Goal: Information Seeking & Learning: Find specific fact

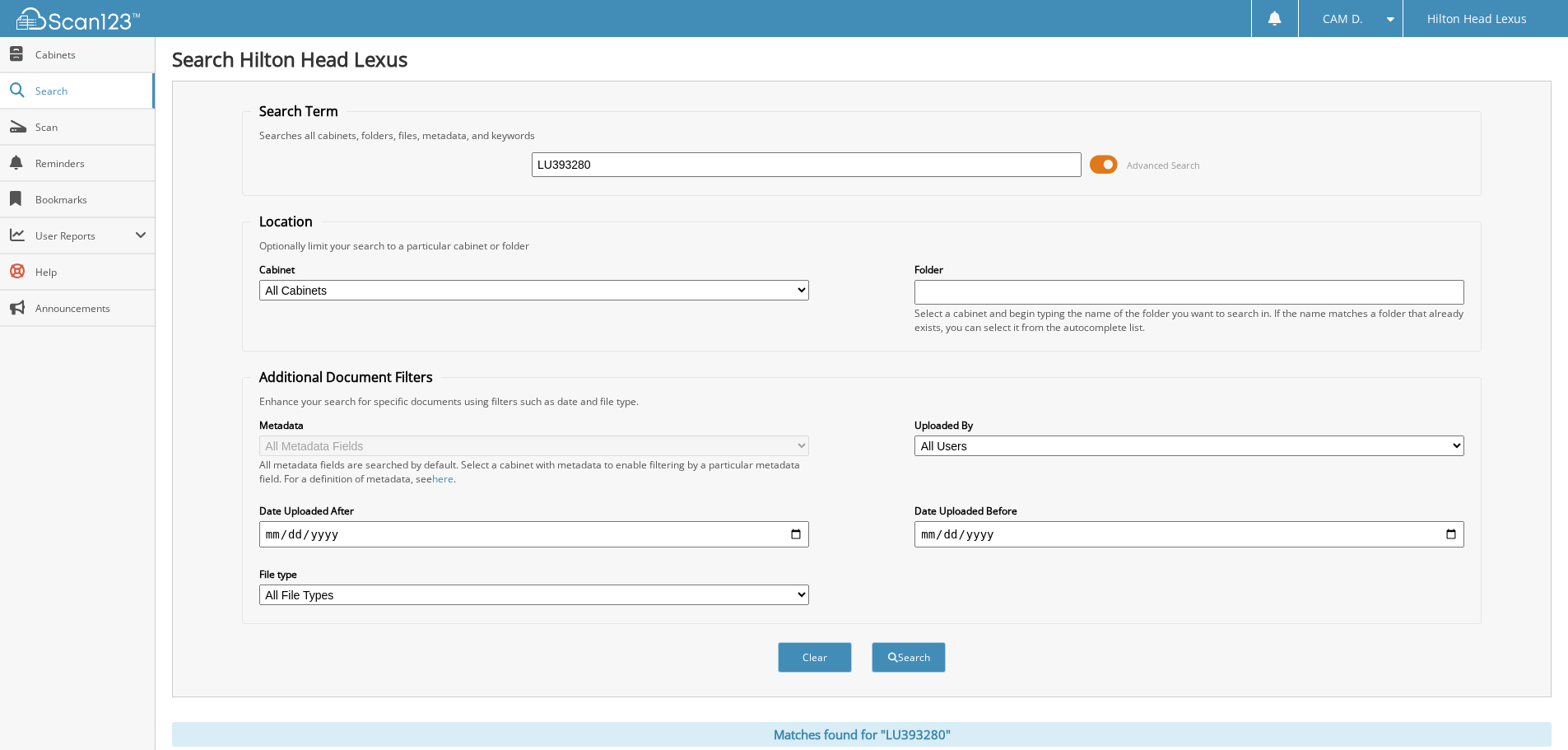
click at [733, 162] on input "LU393280" at bounding box center [806, 165] width 550 height 25
type input "H25624"
click at [872, 642] on button "Search" at bounding box center [909, 657] width 74 height 31
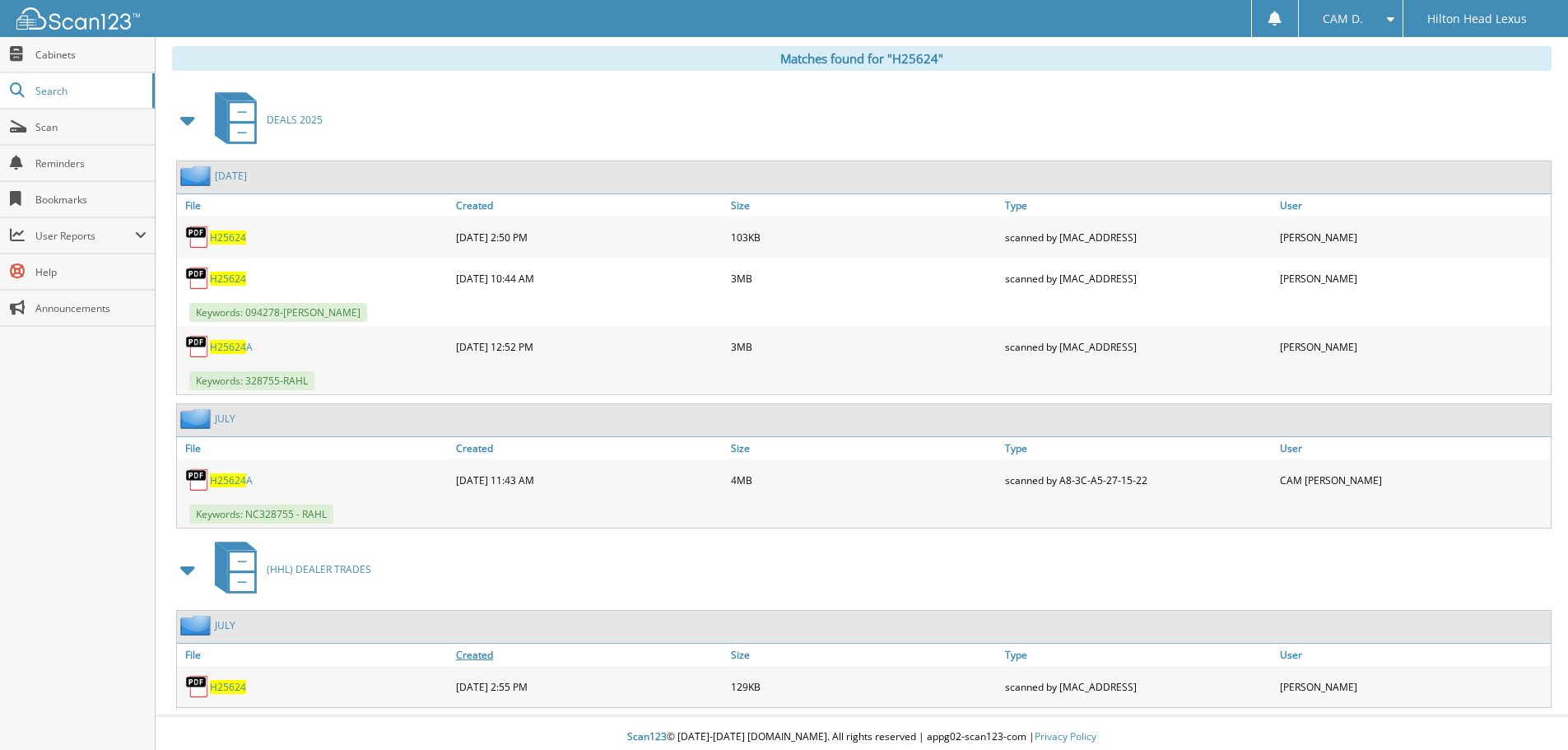
scroll to position [684, 0]
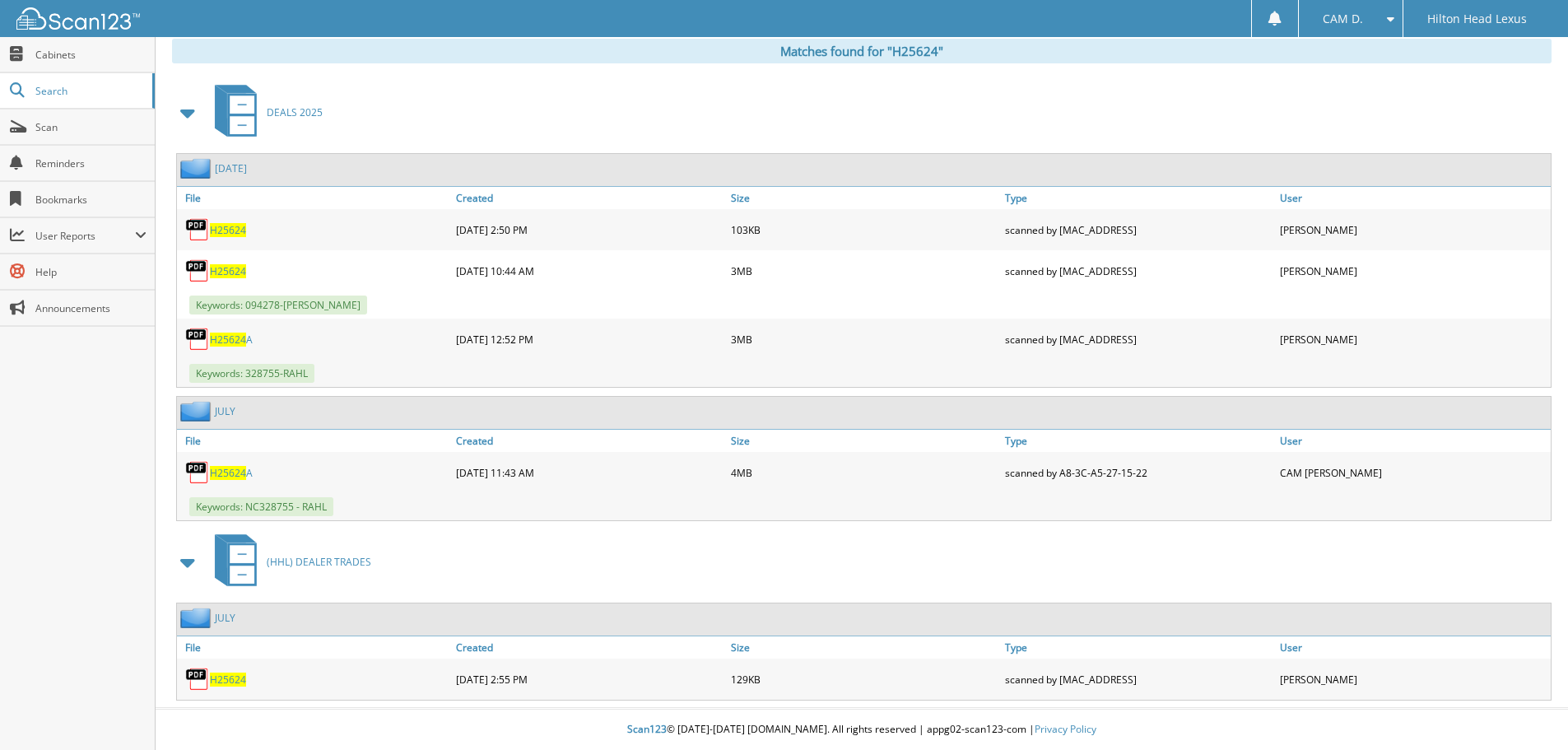
click at [231, 680] on span "H25624" at bounding box center [229, 679] width 37 height 14
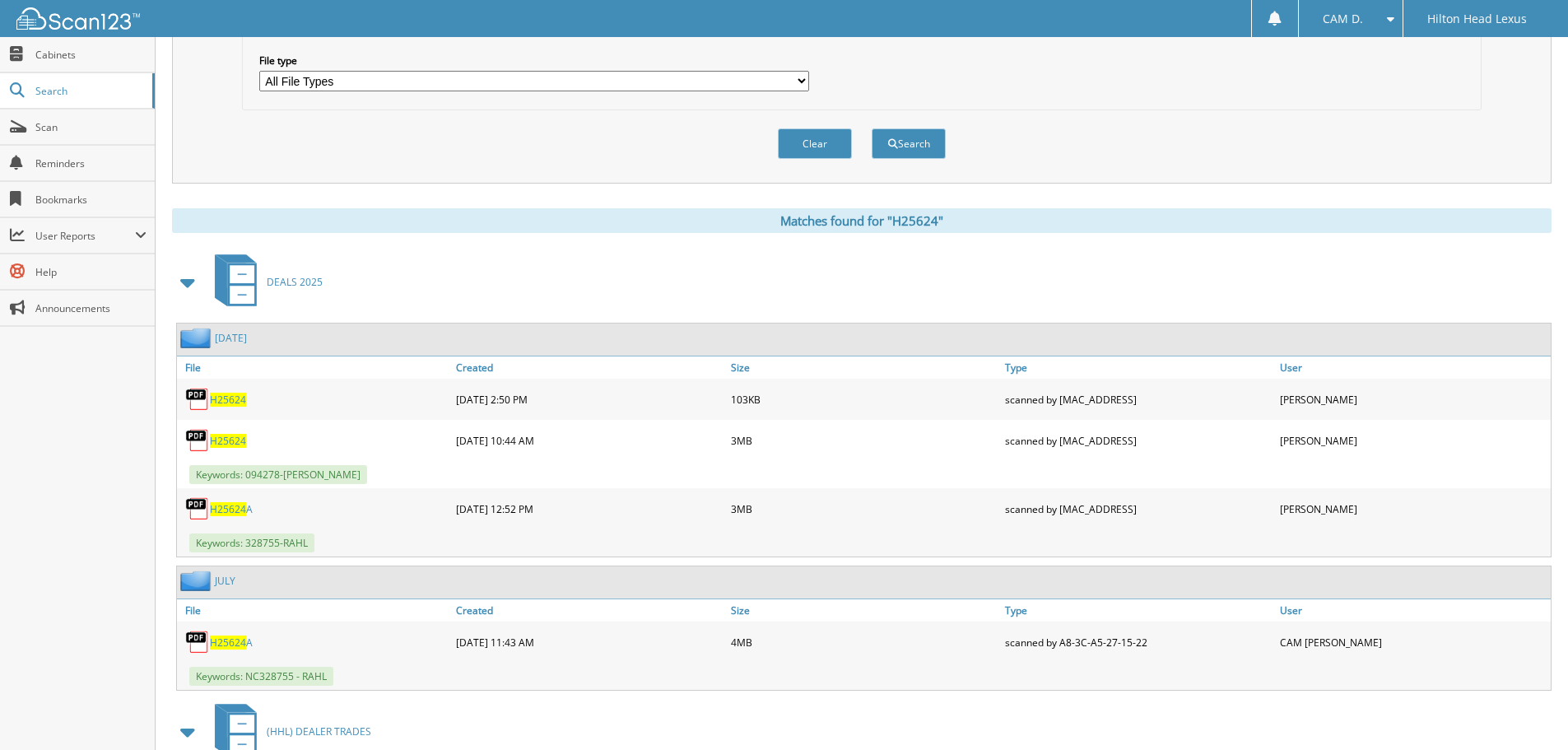
scroll to position [520, 0]
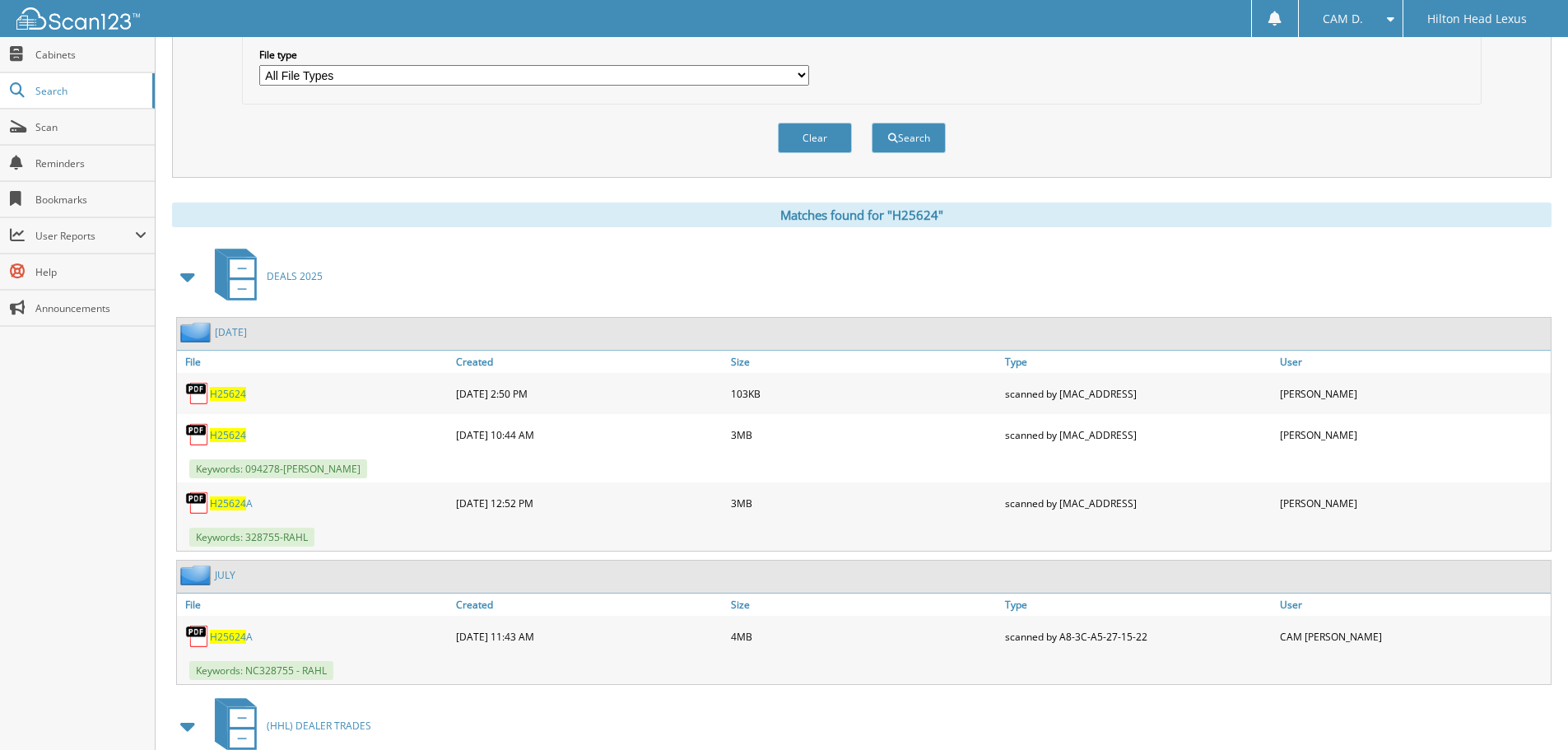
click at [229, 438] on span "H25624" at bounding box center [229, 435] width 37 height 14
